Goal: Task Accomplishment & Management: Manage account settings

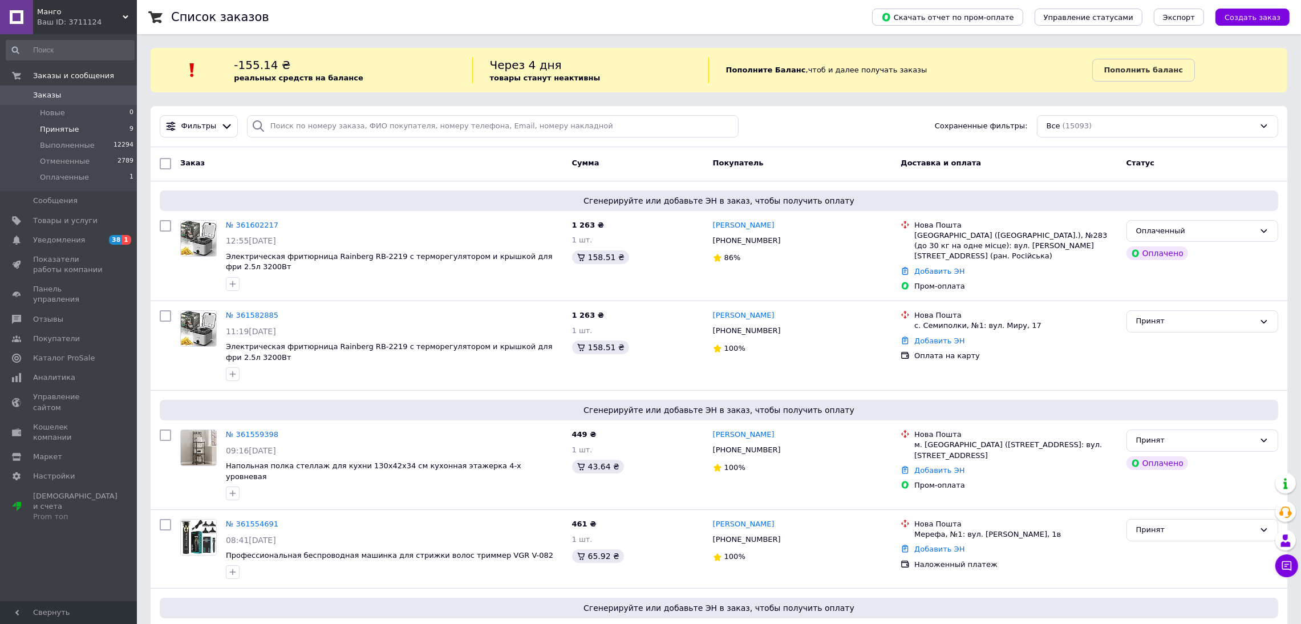
click at [79, 130] on li "Принятые 9" at bounding box center [70, 129] width 140 height 16
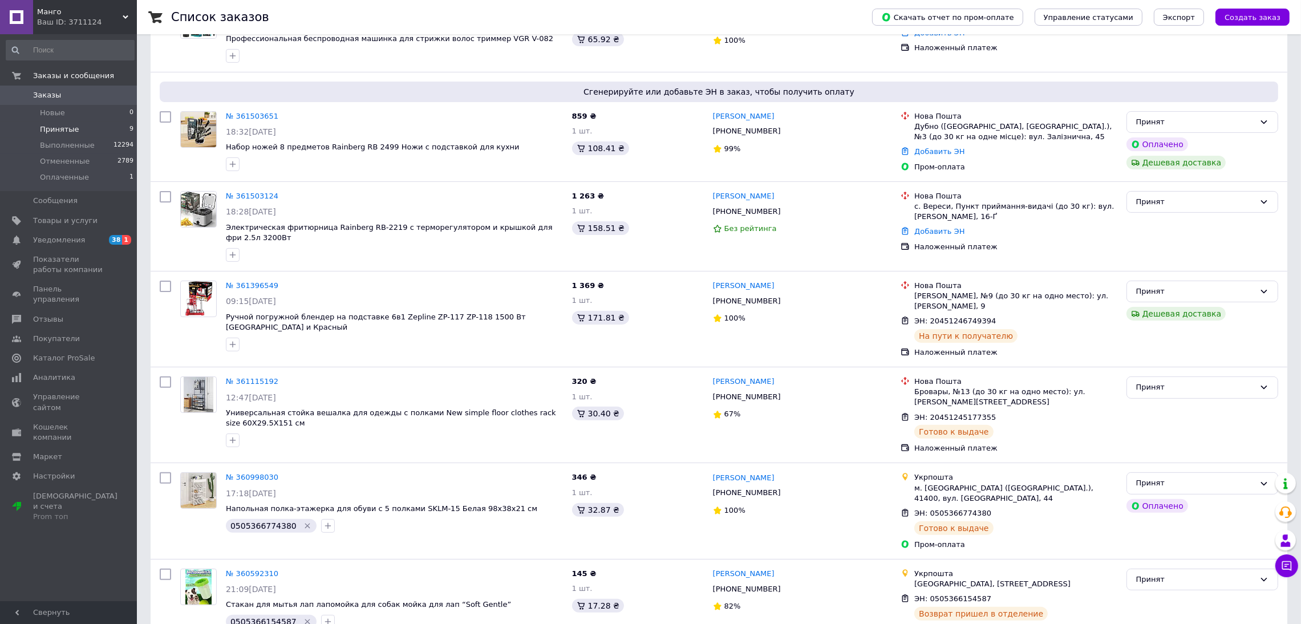
scroll to position [450, 0]
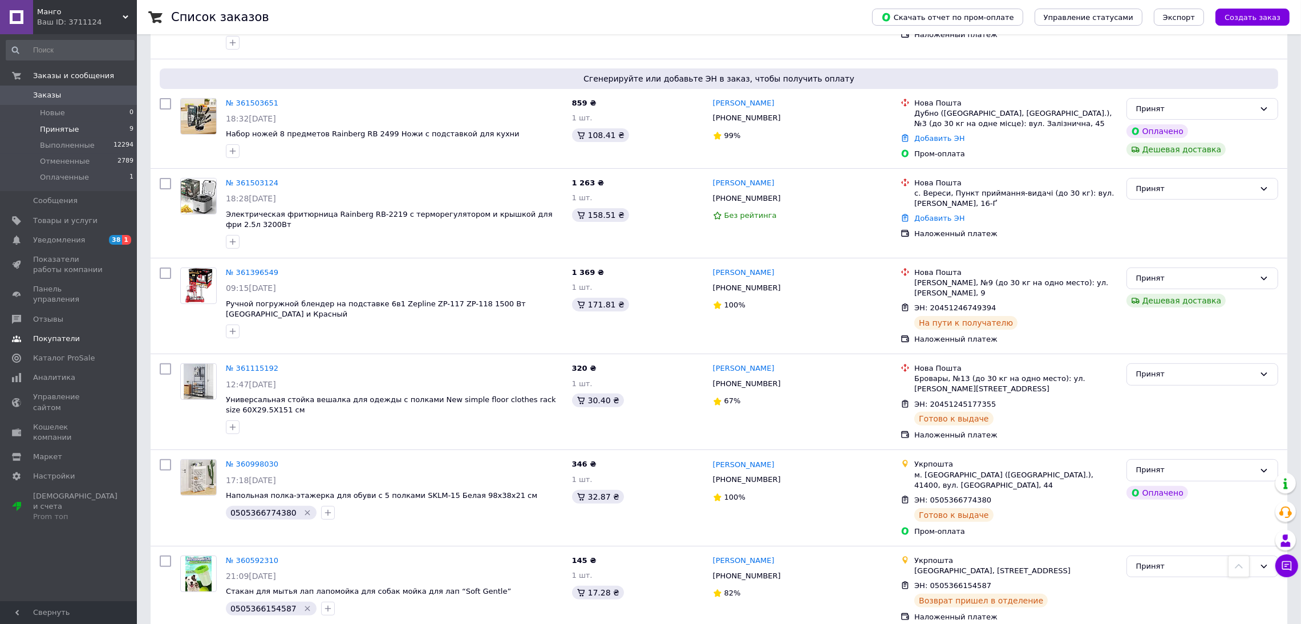
click at [39, 329] on link "Покупатели" at bounding box center [70, 338] width 140 height 19
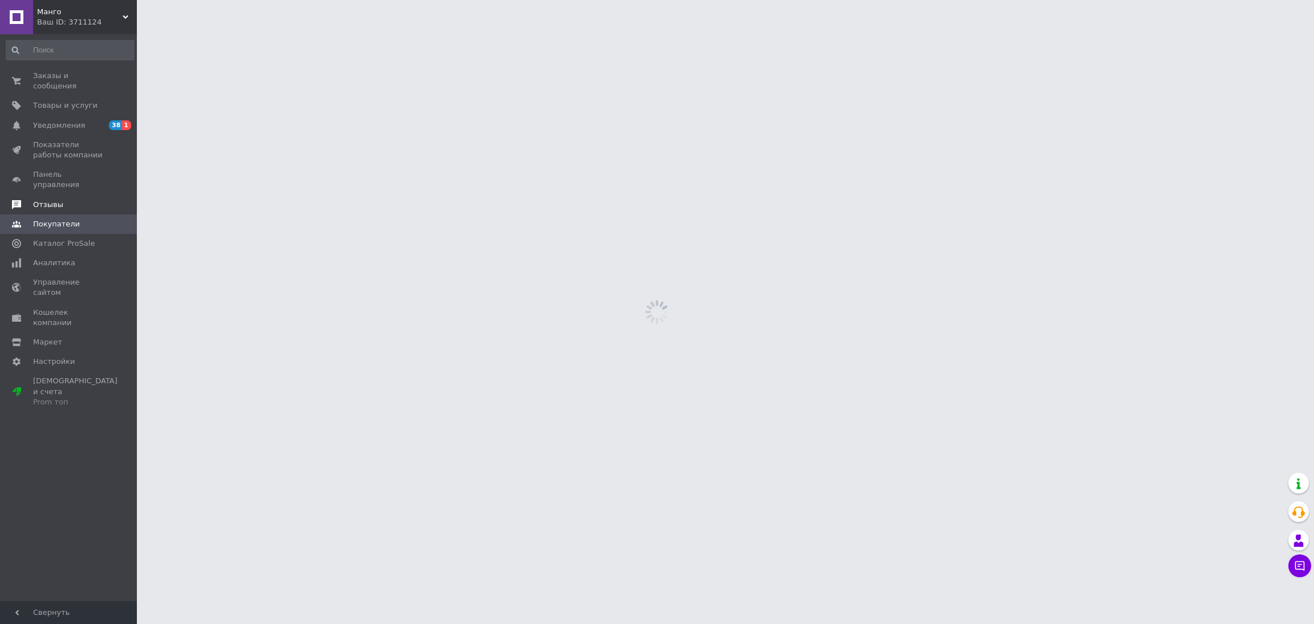
click at [63, 200] on span "Отзывы" at bounding box center [69, 205] width 72 height 10
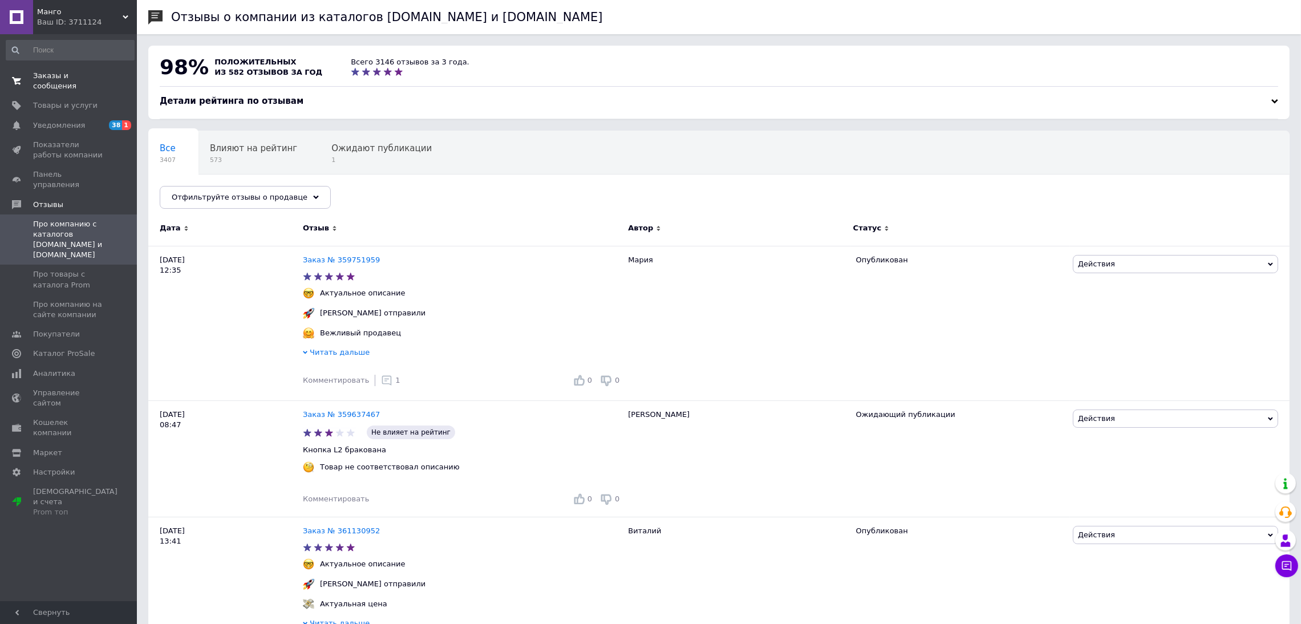
click at [76, 76] on span "Заказы и сообщения" at bounding box center [69, 81] width 72 height 21
